Goal: Learn about a topic

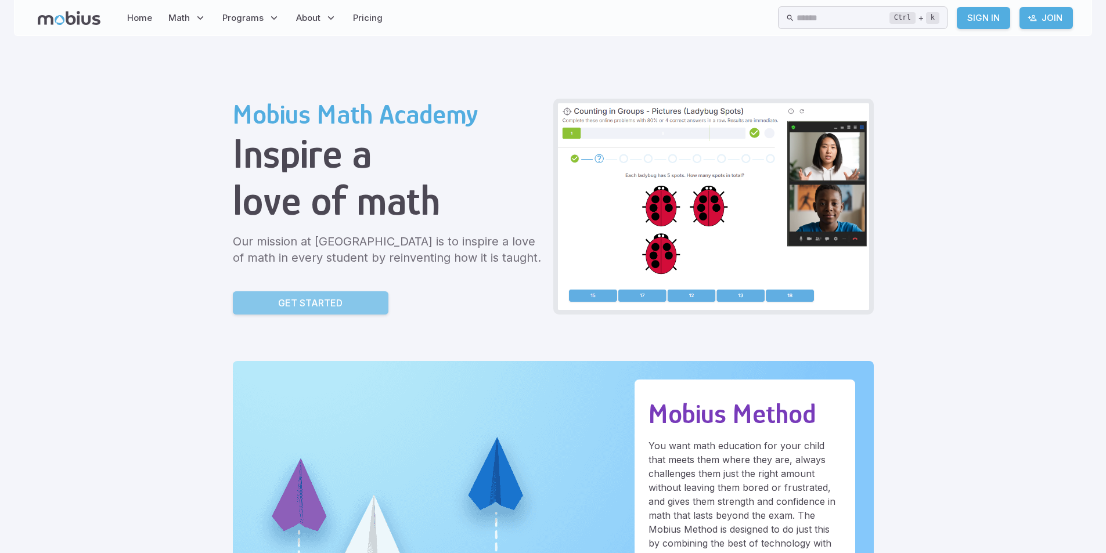
click at [336, 301] on p "Get Started" at bounding box center [310, 303] width 64 height 14
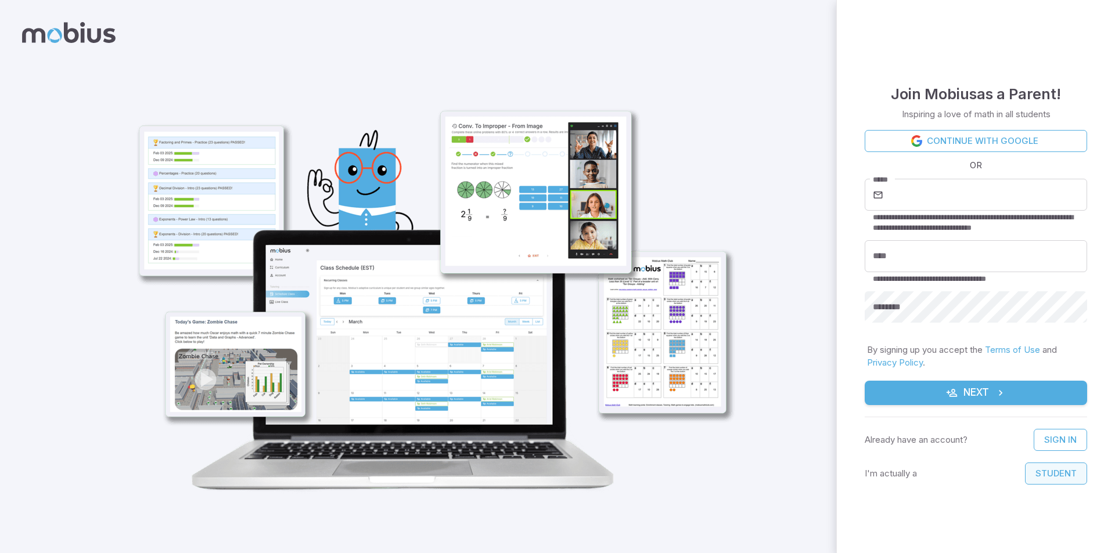
click at [1044, 473] on button "Student" at bounding box center [1056, 474] width 62 height 22
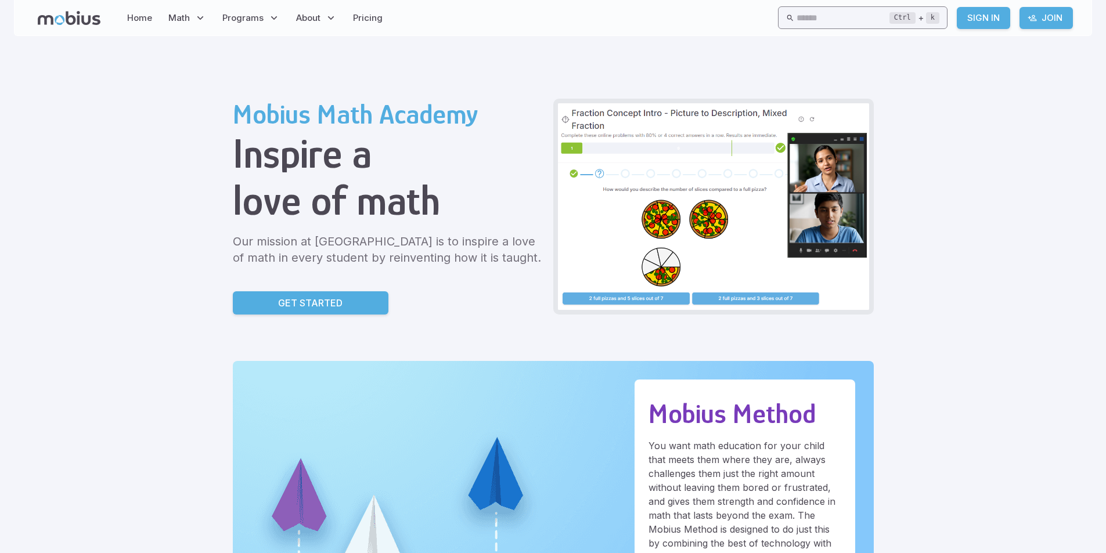
click at [813, 12] on input "text" at bounding box center [843, 17] width 93 height 23
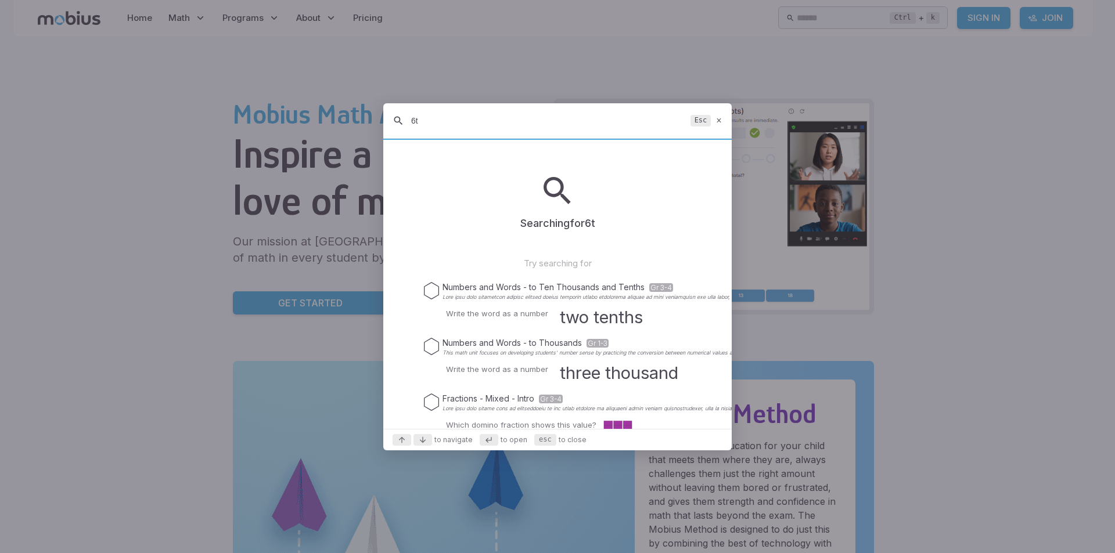
type input "6"
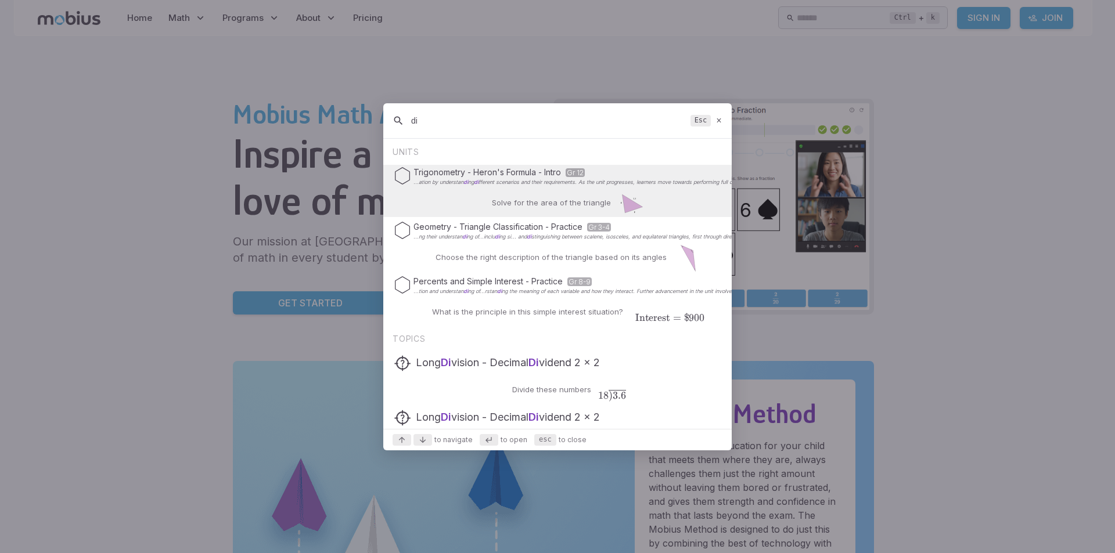
type input "d"
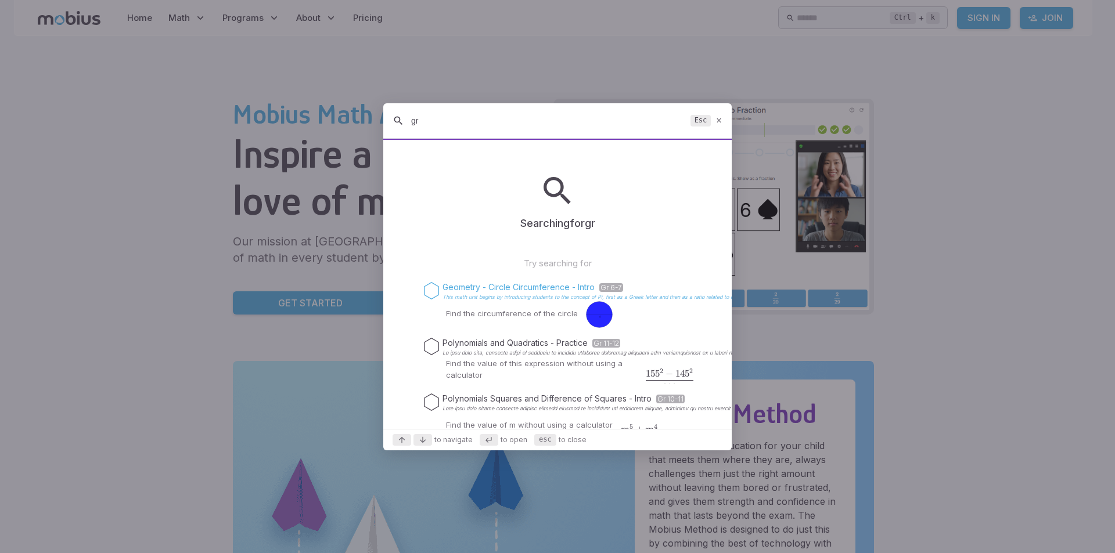
type input "gr"
